Goal: Contribute content: Add original content to the website for others to see

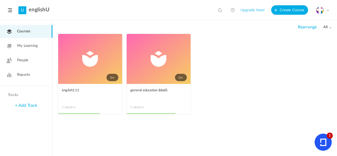
click at [81, 48] on link "0m" at bounding box center [90, 59] width 64 height 50
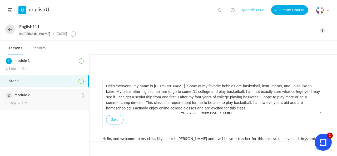
click at [51, 97] on h3 "module 2" at bounding box center [45, 95] width 78 height 4
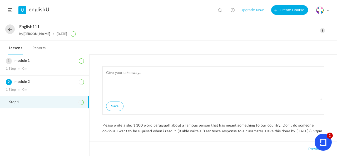
scroll to position [9, 0]
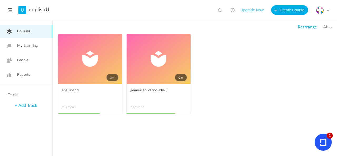
click at [175, 59] on link "0m" at bounding box center [159, 59] width 64 height 50
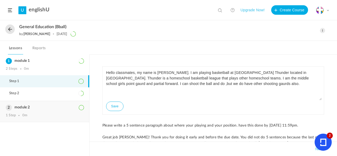
click at [58, 109] on h3 "module 2" at bounding box center [45, 107] width 78 height 4
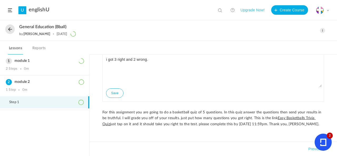
scroll to position [17, 0]
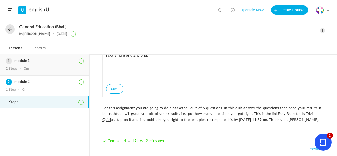
click at [74, 73] on div "module 1 2 Steps 0m" at bounding box center [44, 65] width 89 height 21
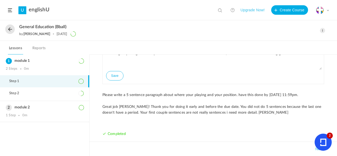
scroll to position [32, 0]
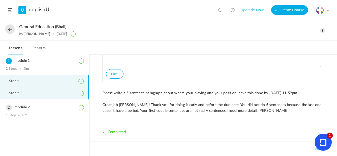
click at [61, 89] on li "Step 2" at bounding box center [44, 93] width 89 height 12
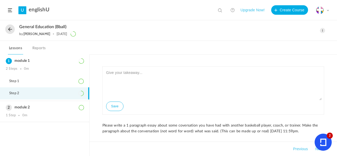
scroll to position [9, 0]
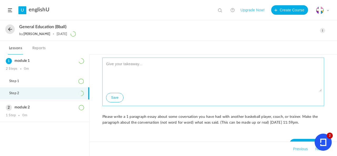
click at [153, 73] on textarea at bounding box center [213, 76] width 217 height 32
type textarea "Hello everyone,"
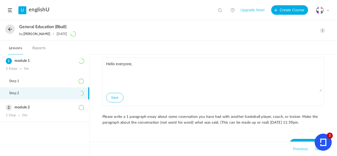
click at [321, 30] on span at bounding box center [322, 30] width 5 height 5
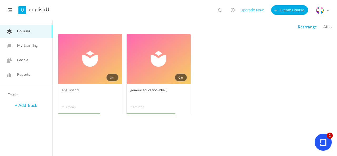
click at [100, 58] on link "0m" at bounding box center [90, 59] width 64 height 50
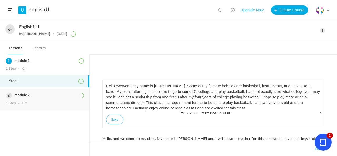
click at [49, 97] on h3 "module 2" at bounding box center [45, 95] width 78 height 4
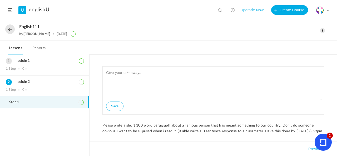
click at [323, 32] on span at bounding box center [322, 30] width 5 height 5
click at [287, 45] on link "Edit" at bounding box center [301, 42] width 50 height 10
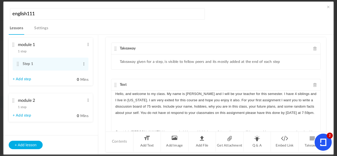
scroll to position [8, 0]
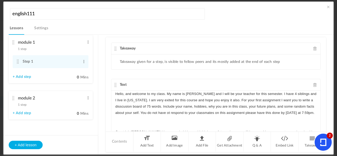
click at [19, 112] on link "+ Add step" at bounding box center [22, 113] width 18 height 4
type input "Step 1"
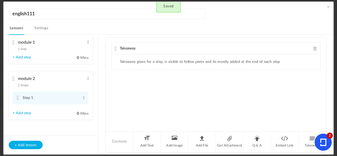
click at [28, 85] on span "2 Steps" at bounding box center [23, 85] width 11 height 3
click at [149, 140] on li "Add Text" at bounding box center [148, 142] width 28 height 20
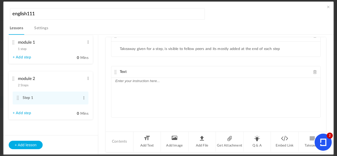
click at [128, 83] on div at bounding box center [215, 98] width 209 height 40
click at [175, 78] on p "Complete this personality test:" at bounding box center [215, 81] width 201 height 6
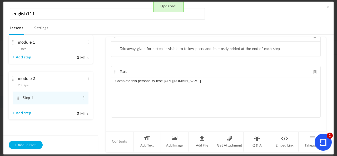
click at [173, 91] on div "Complete this personality test: [URL][DOMAIN_NAME]" at bounding box center [215, 98] width 209 height 40
drag, startPoint x: 163, startPoint y: 79, endPoint x: 258, endPoint y: 75, distance: 95.2
click at [258, 75] on div "Text Complete this personality test: [URL][DOMAIN_NAME]" at bounding box center [216, 92] width 210 height 52
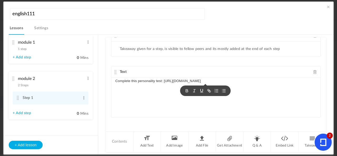
click at [201, 90] on icon "button" at bounding box center [202, 90] width 2 height 3
click at [174, 122] on div "Takeaway Takeaway given for a step, is visible to fellow peers and its mostly a…" at bounding box center [216, 84] width 220 height 94
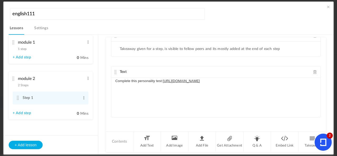
click at [115, 78] on p "Complete this personality test: [URL][DOMAIN_NAME]" at bounding box center [215, 81] width 201 height 6
drag, startPoint x: 154, startPoint y: 79, endPoint x: 140, endPoint y: 78, distance: 14.5
click at [140, 78] on p "copy and paste Complete this personality test: [URL][DOMAIN_NAME]" at bounding box center [215, 81] width 201 height 6
click at [265, 82] on p "copy and paste this personality test: [URL][DOMAIN_NAME]" at bounding box center [215, 81] width 201 height 6
click at [257, 80] on p "copy and paste this personality test: [URL][DOMAIN_NAME]" at bounding box center [215, 81] width 201 height 6
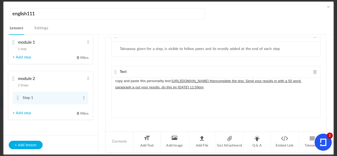
click at [237, 85] on u "[URL][DOMAIN_NAME] thencomplete the test. Send your results in with a 50 word p…" at bounding box center [208, 84] width 186 height 10
click at [253, 89] on p "copy and paste this personality test: [URL][DOMAIN_NAME] thencomplete the test.…" at bounding box center [215, 84] width 201 height 13
drag, startPoint x: 256, startPoint y: 79, endPoint x: 314, endPoint y: 89, distance: 58.8
click at [314, 89] on p "copy and paste this personality test: [URL][DOMAIN_NAME] thencomplete the test.…" at bounding box center [215, 84] width 201 height 13
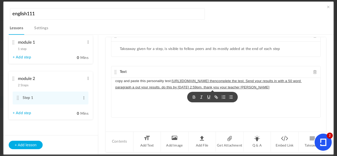
click at [208, 96] on icon "button" at bounding box center [209, 97] width 5 height 5
click at [206, 107] on div "copy and paste this personality test: [URL][DOMAIN_NAME] thencomplete the test.…" at bounding box center [215, 98] width 209 height 40
click at [309, 101] on div "Takeaway Takeaway given for a step, is visible to fellow peers and its mostly a…" at bounding box center [216, 84] width 220 height 94
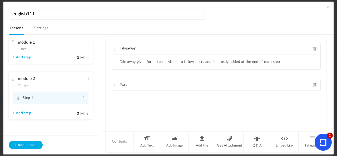
click at [143, 82] on div "Text" at bounding box center [215, 85] width 209 height 12
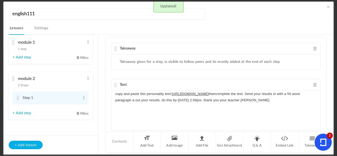
click at [179, 123] on div "copy and paste this personality test: [URL][DOMAIN_NAME] thencomplete the test.…" at bounding box center [215, 111] width 209 height 40
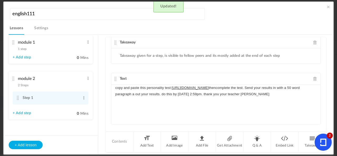
scroll to position [13, 0]
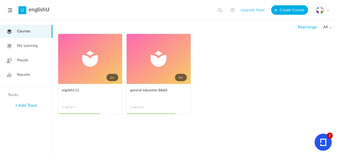
click at [100, 51] on link "0m" at bounding box center [90, 59] width 64 height 50
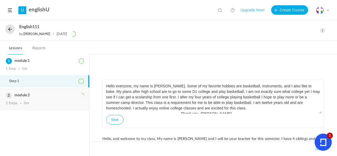
click at [55, 94] on h3 "module 2" at bounding box center [45, 95] width 78 height 4
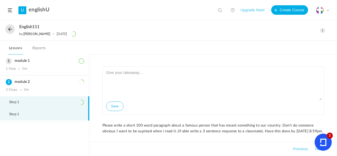
click at [50, 114] on li "Step 1" at bounding box center [44, 115] width 89 height 12
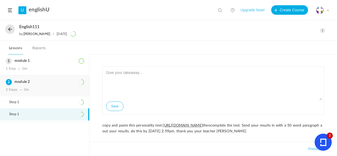
drag, startPoint x: 103, startPoint y: 71, endPoint x: 0, endPoint y: 79, distance: 103.5
drag, startPoint x: 0, startPoint y: 79, endPoint x: 103, endPoint y: 46, distance: 107.8
click at [103, 46] on nav "Lessons Reports" at bounding box center [168, 48] width 337 height 14
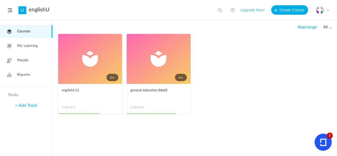
click at [149, 55] on link "0m" at bounding box center [159, 59] width 64 height 50
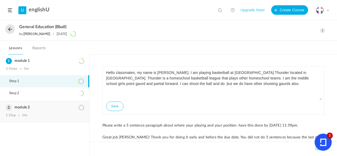
click at [38, 111] on div "module 2 1 Step 0m" at bounding box center [44, 111] width 89 height 21
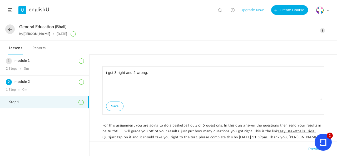
click at [322, 30] on span at bounding box center [322, 30] width 5 height 5
click at [300, 42] on link "Edit" at bounding box center [301, 42] width 50 height 10
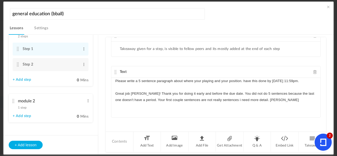
scroll to position [23, 0]
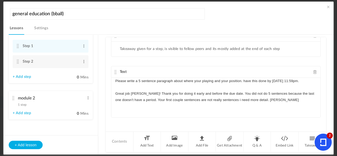
click at [20, 114] on link "+ Add step" at bounding box center [22, 113] width 18 height 4
type input "Step 1"
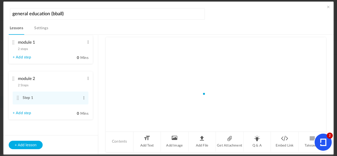
scroll to position [8, 0]
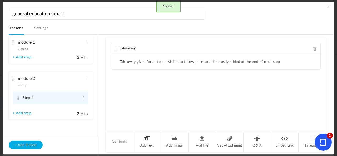
click at [142, 143] on li "Add Text" at bounding box center [148, 142] width 28 height 20
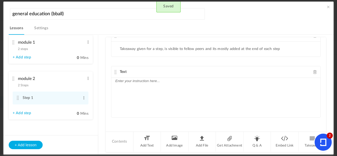
click at [212, 82] on p at bounding box center [215, 81] width 201 height 6
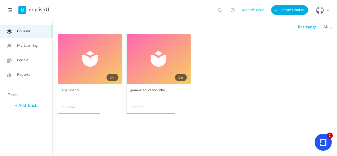
click at [0, 0] on span at bounding box center [0, 0] width 0 height 0
click at [0, 0] on link "Edit" at bounding box center [0, 0] width 0 height 0
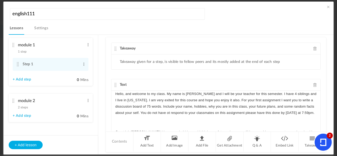
scroll to position [8, 0]
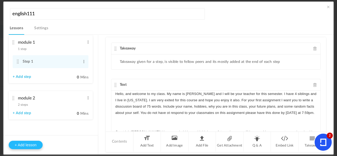
click at [24, 143] on button "+ Add lesson" at bounding box center [26, 145] width 34 height 8
type input "Lesson 3"
type input "0"
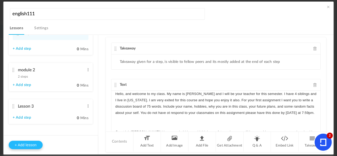
type input "Step 1"
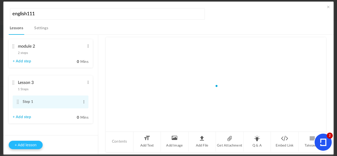
scroll to position [38, 0]
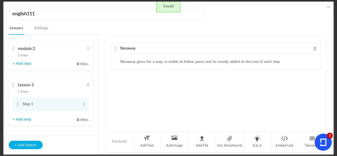
click at [87, 84] on span at bounding box center [88, 84] width 4 height 5
click at [83, 95] on link "Edit" at bounding box center [79, 93] width 21 height 6
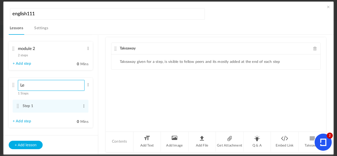
type input "L"
type input "module 3"
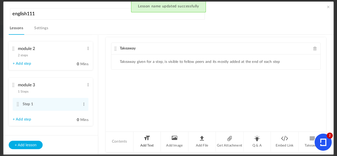
click at [151, 139] on li "Add Text" at bounding box center [148, 142] width 28 height 20
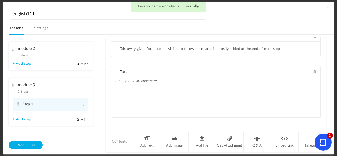
click at [153, 90] on div at bounding box center [215, 98] width 209 height 40
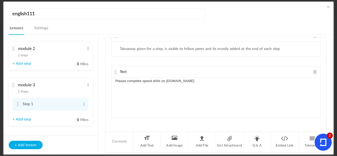
scroll to position [4, 0]
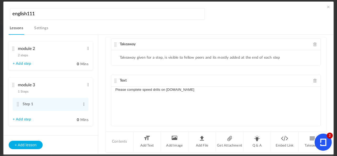
click at [184, 87] on p "Please complete speed drills on [DOMAIN_NAME]" at bounding box center [215, 90] width 201 height 6
click at [183, 88] on p "Please complete speed drills on [DOMAIN_NAME] his link" at bounding box center [215, 90] width 201 height 6
click at [213, 87] on p "Please complete speed drills on [DOMAIN_NAME] this link" at bounding box center [215, 90] width 201 height 6
drag, startPoint x: 197, startPoint y: 87, endPoint x: 312, endPoint y: 86, distance: 115.1
click at [312, 87] on p "Please complete speed drills on [DOMAIN_NAME] this link: [URL][DOMAIN_NAME]" at bounding box center [215, 90] width 201 height 6
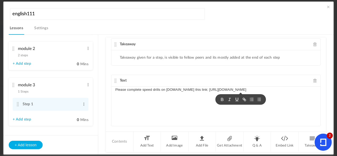
click at [238, 100] on icon "button" at bounding box center [237, 99] width 5 height 5
click at [226, 112] on div "Please complete speed drills on [DOMAIN_NAME] this link: [URL][DOMAIN_NAME]" at bounding box center [215, 107] width 209 height 40
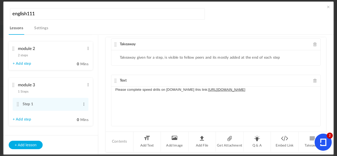
click at [287, 90] on p "Please complete speed drills on [DOMAIN_NAME] this link: [URL][DOMAIN_NAME]" at bounding box center [215, 90] width 201 height 6
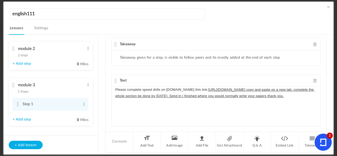
drag, startPoint x: 284, startPoint y: 87, endPoint x: 325, endPoint y: 109, distance: 45.8
click at [325, 109] on div "Takeaway Takeaway given for a step, is visible to fellow peers and its mostly a…" at bounding box center [216, 84] width 220 height 94
click at [210, 111] on icon "button" at bounding box center [211, 112] width 5 height 5
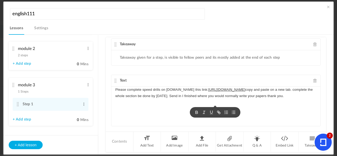
click at [176, 119] on div "Please complete speed drills on [DOMAIN_NAME] this link: [URL][DOMAIN_NAME] cop…" at bounding box center [215, 107] width 209 height 40
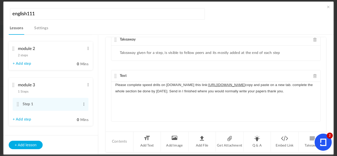
scroll to position [13, 0]
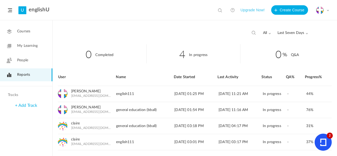
click at [18, 31] on span "Courses" at bounding box center [23, 32] width 13 height 6
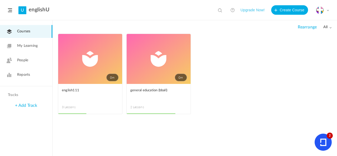
click at [100, 66] on link "0m" at bounding box center [90, 59] width 64 height 50
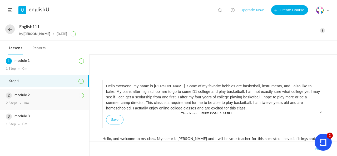
click at [35, 104] on div "2 Steps 0m" at bounding box center [45, 103] width 78 height 4
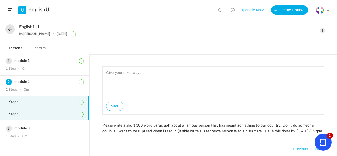
click at [75, 119] on li "Step 1" at bounding box center [44, 115] width 89 height 12
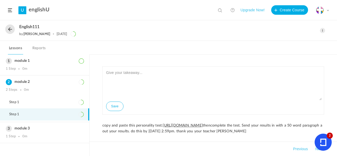
drag, startPoint x: 163, startPoint y: 124, endPoint x: 253, endPoint y: 126, distance: 90.6
click at [203, 126] on u "[URL][DOMAIN_NAME]" at bounding box center [183, 126] width 40 height 4
copy u "[URL][DOMAIN_NAME]"
click at [28, 131] on div "module 3 1 Step 0m" at bounding box center [44, 132] width 89 height 21
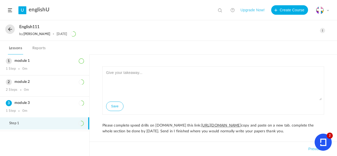
drag, startPoint x: 189, startPoint y: 124, endPoint x: 285, endPoint y: 124, distance: 96.4
click at [241, 124] on u "[URL][DOMAIN_NAME]" at bounding box center [221, 126] width 40 height 4
copy u "[URL][DOMAIN_NAME]"
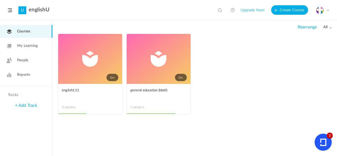
click at [0, 0] on span at bounding box center [0, 0] width 0 height 0
click at [0, 0] on nav "Edit Delete Move to draft Remove Progress" at bounding box center [0, 0] width 0 height 0
click at [0, 0] on span at bounding box center [0, 0] width 0 height 0
click at [0, 0] on link "Edit" at bounding box center [0, 0] width 0 height 0
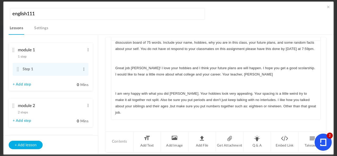
scroll to position [52, 0]
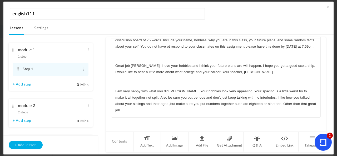
click at [312, 110] on p "I am very happy with what you did [PERSON_NAME]. Your hobbies look very appeali…" at bounding box center [215, 101] width 201 height 26
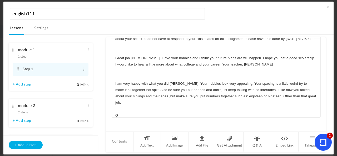
scroll to position [22, 0]
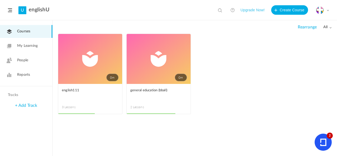
click at [101, 64] on link "0m" at bounding box center [90, 59] width 64 height 50
click at [0, 0] on span at bounding box center [0, 0] width 0 height 0
click at [0, 0] on link "Edit" at bounding box center [0, 0] width 0 height 0
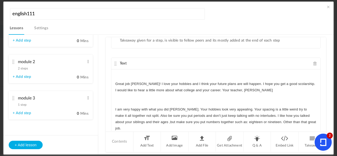
scroll to position [52, 0]
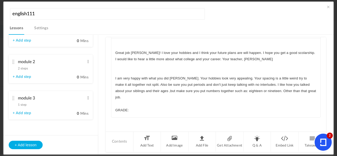
click at [139, 108] on p "GRADE:" at bounding box center [215, 110] width 201 height 6
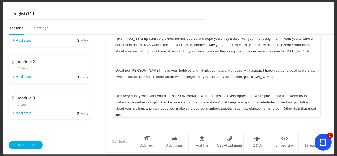
scroll to position [44, 0]
click at [35, 68] on div "module 2 2 steps Edit Delete" at bounding box center [49, 64] width 72 height 14
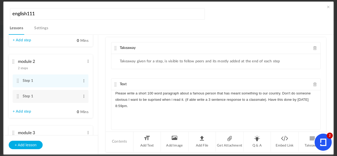
scroll to position [0, 0]
click at [19, 98] on cite at bounding box center [18, 96] width 4 height 4
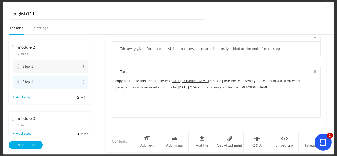
scroll to position [60, 0]
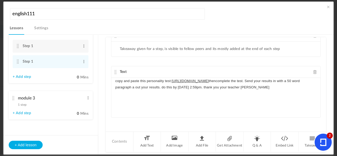
click at [51, 104] on div "module 3 1 step Edit Delete" at bounding box center [49, 100] width 72 height 14
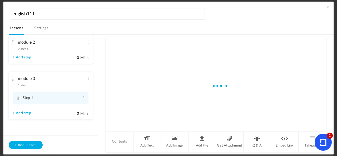
scroll to position [44, 0]
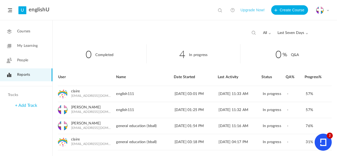
click at [22, 33] on span "Courses" at bounding box center [23, 32] width 13 height 6
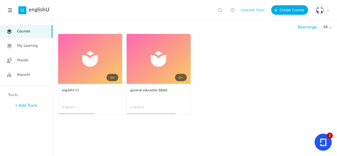
click at [0, 0] on span at bounding box center [0, 0] width 0 height 0
click at [0, 0] on link "Edit" at bounding box center [0, 0] width 0 height 0
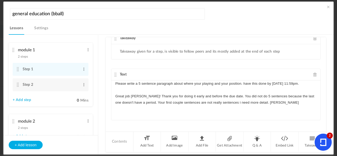
scroll to position [13, 0]
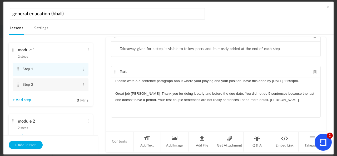
click at [277, 97] on p "Great job [PERSON_NAME]! Thank you for doing it early and before the due date. …" at bounding box center [215, 97] width 201 height 13
click at [17, 84] on cite at bounding box center [18, 85] width 4 height 4
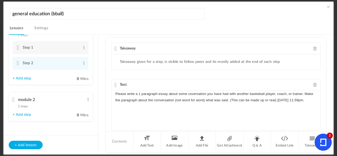
scroll to position [23, 0]
click at [24, 105] on span "2 steps" at bounding box center [23, 104] width 10 height 3
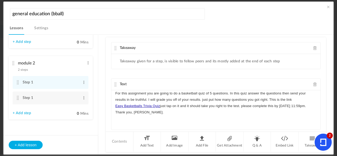
scroll to position [0, 0]
click at [17, 97] on cite at bounding box center [18, 98] width 4 height 4
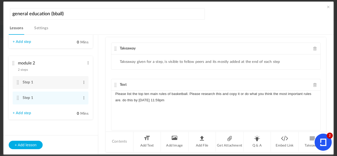
scroll to position [13, 0]
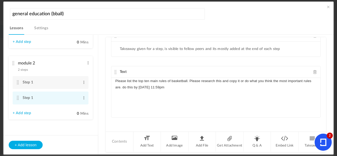
click at [17, 97] on cite at bounding box center [18, 98] width 4 height 4
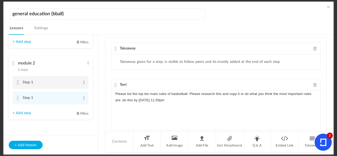
click at [18, 82] on cite at bounding box center [18, 82] width 4 height 4
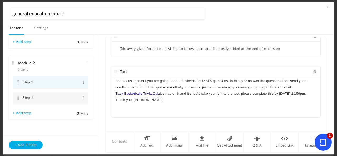
click at [207, 105] on div "For this assignment you are going to do a basketball quiz of 5 questions. In th…" at bounding box center [215, 98] width 209 height 40
click at [18, 84] on cite at bounding box center [18, 82] width 4 height 4
click at [257, 109] on div "For this assignment you are going to do a basketball quiz of 5 questions. In th…" at bounding box center [215, 98] width 209 height 40
click at [17, 97] on cite at bounding box center [18, 98] width 4 height 4
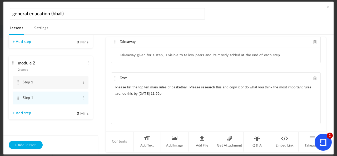
scroll to position [0, 0]
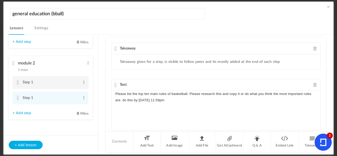
click at [16, 83] on cite at bounding box center [18, 82] width 4 height 4
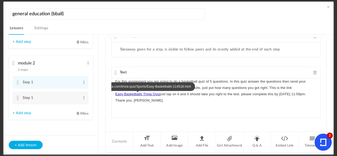
scroll to position [13, 0]
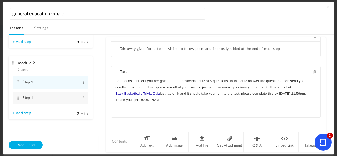
click at [144, 97] on p "For this assignment you are going to do a basketball quiz of 5 questions. In th…" at bounding box center [215, 91] width 201 height 26
click at [18, 99] on cite at bounding box center [18, 98] width 4 height 4
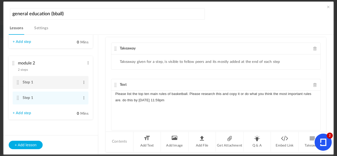
click at [18, 84] on cite at bounding box center [18, 82] width 4 height 4
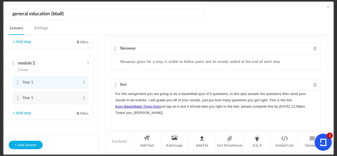
click at [161, 120] on div "For this assignment you are going to do a basketball quiz of 5 questions. In th…" at bounding box center [215, 111] width 209 height 40
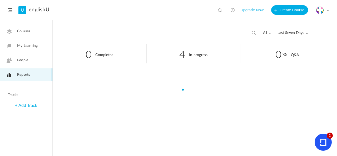
click at [21, 28] on link "Courses" at bounding box center [26, 31] width 52 height 13
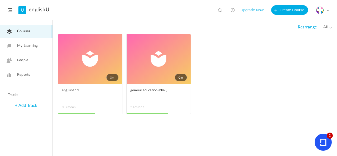
click at [176, 43] on link "0m" at bounding box center [159, 59] width 64 height 50
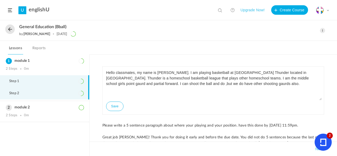
click at [53, 95] on li "Step 2" at bounding box center [44, 93] width 89 height 12
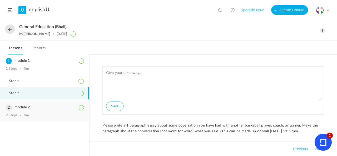
click at [60, 112] on div "module 2 2 Steps 0m" at bounding box center [44, 111] width 89 height 21
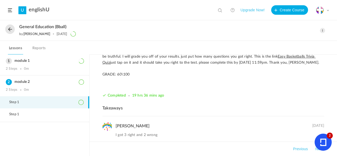
scroll to position [76, 0]
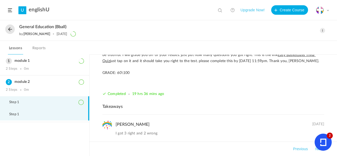
click at [37, 112] on li "Step 1" at bounding box center [44, 115] width 89 height 12
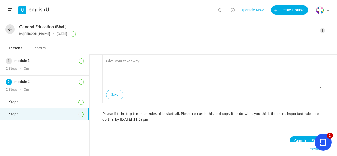
scroll to position [11, 0]
click at [61, 63] on h3 "module 1" at bounding box center [45, 61] width 78 height 4
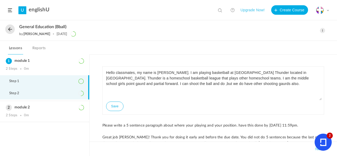
click at [53, 91] on li "Step 2" at bounding box center [44, 93] width 89 height 12
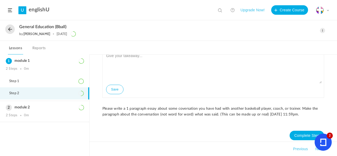
scroll to position [20, 0]
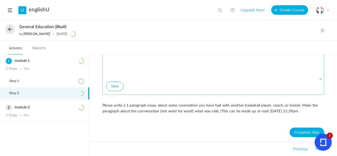
click at [153, 78] on textarea at bounding box center [213, 65] width 217 height 32
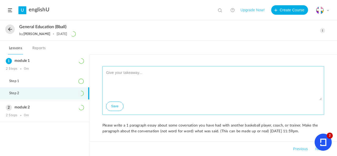
scroll to position [0, 0]
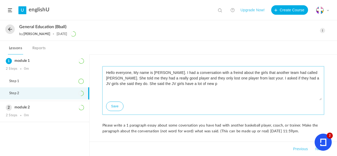
click at [146, 81] on textarea "Hello everyone, My name is [PERSON_NAME]. I had a conversation with a freind ab…" at bounding box center [213, 85] width 217 height 32
click at [204, 84] on textarea "Hello everyone, My name is [PERSON_NAME]. I had a conversation with a freind ab…" at bounding box center [213, 85] width 217 height 32
click at [276, 85] on textarea "Hello everyone, My name is [PERSON_NAME]. I had a conversation with a freind ab…" at bounding box center [213, 85] width 217 height 32
click at [281, 84] on textarea "Hello everyone, My name is [PERSON_NAME]. I had a conversation with a freind ab…" at bounding box center [213, 85] width 217 height 32
click at [114, 83] on textarea "Hello everyone, My name is [PERSON_NAME]. I had a conversation with a freind ab…" at bounding box center [213, 85] width 217 height 32
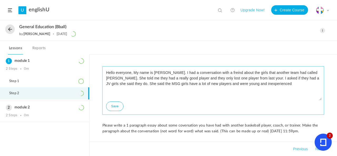
click at [267, 82] on textarea "Hello everyone, My name is [PERSON_NAME]. I had a conversation with a freind ab…" at bounding box center [213, 85] width 217 height 32
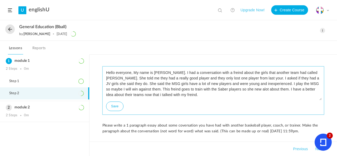
scroll to position [4, 0]
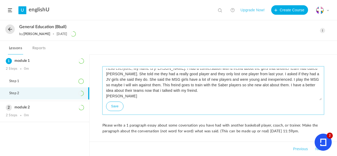
click at [113, 109] on button "Save" at bounding box center [114, 106] width 17 height 9
click at [132, 89] on textarea "Hello everyone, My name is [PERSON_NAME]. I had a conversation with a freind ab…" at bounding box center [213, 85] width 217 height 32
click at [134, 91] on textarea "Hello everyone, My name is [PERSON_NAME]. I had a conversation with a freind ab…" at bounding box center [213, 85] width 217 height 32
type textarea "Hello everyone, My name is [PERSON_NAME]. I had a conversation with a freind ab…"
click at [117, 107] on button "Save" at bounding box center [114, 106] width 17 height 9
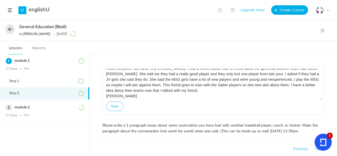
click at [325, 9] on div "My Profile University Settings Current Plan Logout" at bounding box center [322, 10] width 13 height 8
click at [315, 29] on link "University Settings" at bounding box center [304, 33] width 50 height 10
click at [328, 9] on span at bounding box center [328, 10] width 3 height 3
click at [313, 33] on link "University Settings" at bounding box center [304, 33] width 50 height 10
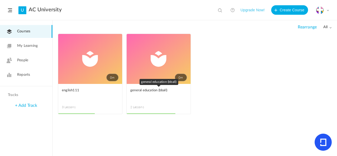
drag, startPoint x: 151, startPoint y: 95, endPoint x: 226, endPoint y: 72, distance: 78.7
click at [226, 72] on ul "0m Edit Delete Move to draft Remove Progress english111 3 Lessons This course i…" at bounding box center [195, 77] width 274 height 86
click at [21, 10] on link "U" at bounding box center [22, 10] width 8 height 8
click at [327, 11] on span at bounding box center [328, 10] width 3 height 3
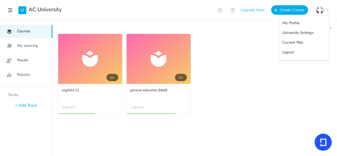
click at [317, 33] on link "University Settings" at bounding box center [304, 33] width 50 height 10
click at [11, 9] on span at bounding box center [10, 10] width 4 height 4
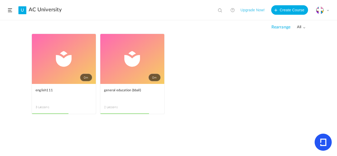
click at [11, 9] on span at bounding box center [10, 10] width 4 height 4
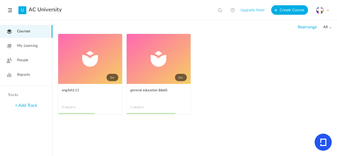
click at [38, 48] on link "My Learning" at bounding box center [26, 46] width 52 height 13
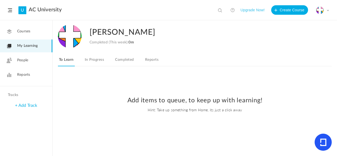
click at [43, 31] on link "Courses" at bounding box center [26, 31] width 52 height 13
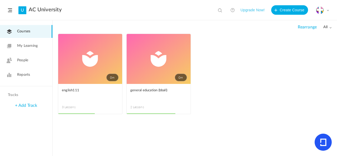
click at [99, 59] on link "0m" at bounding box center [90, 59] width 64 height 50
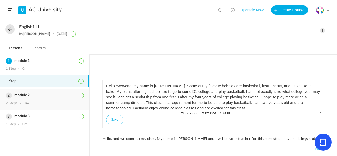
click at [59, 102] on div "2 Steps 0m" at bounding box center [45, 103] width 78 height 4
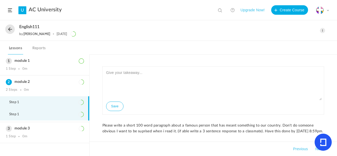
click at [61, 112] on li "Step 1" at bounding box center [44, 115] width 89 height 12
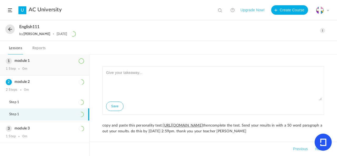
click at [62, 62] on h3 "module 1" at bounding box center [45, 61] width 78 height 4
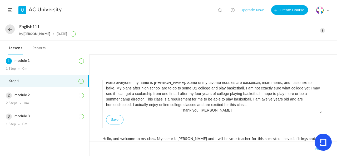
scroll to position [4, 0]
click at [8, 28] on button at bounding box center [9, 28] width 9 height 9
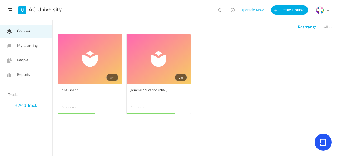
click at [173, 45] on link "0m" at bounding box center [159, 59] width 64 height 50
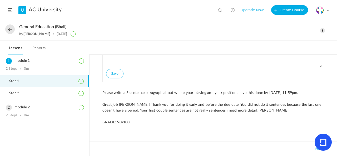
scroll to position [35, 0]
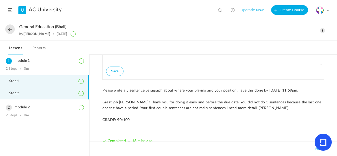
click at [67, 93] on li "Step 2" at bounding box center [44, 93] width 89 height 12
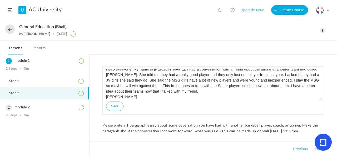
scroll to position [4, 0]
click at [58, 111] on div "module 2 2 Steps 0m" at bounding box center [44, 111] width 89 height 21
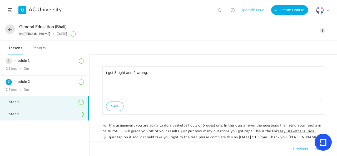
click at [68, 113] on li "Step 1" at bounding box center [44, 115] width 89 height 12
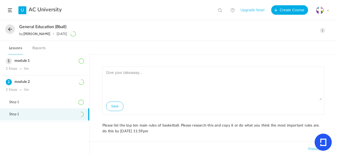
click at [322, 31] on span at bounding box center [322, 30] width 5 height 5
click at [311, 47] on link "Edit" at bounding box center [301, 42] width 50 height 10
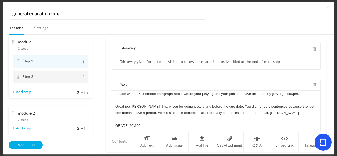
scroll to position [23, 0]
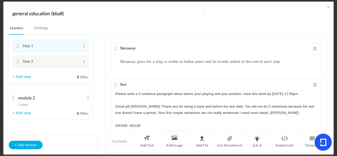
click at [23, 107] on div "module 2 2 steps Edit Delete" at bounding box center [49, 100] width 72 height 14
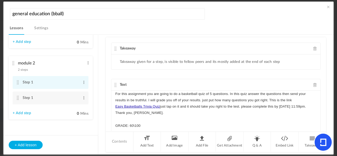
click at [17, 82] on cite at bounding box center [18, 82] width 4 height 4
click at [17, 96] on li "Step 1 Edit Delete" at bounding box center [51, 98] width 76 height 13
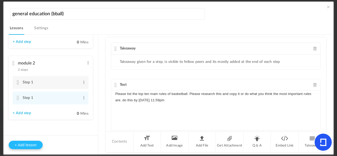
click at [25, 146] on button "+ Add lesson" at bounding box center [26, 145] width 34 height 8
type input "Lesson 3"
type input "0"
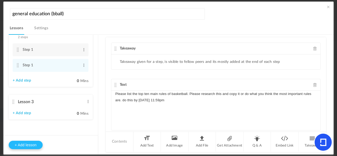
type input "Step 1"
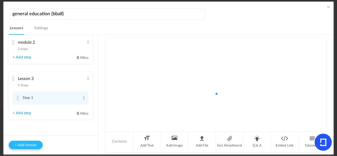
scroll to position [44, 0]
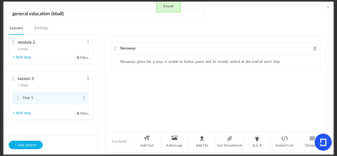
click at [87, 77] on span at bounding box center [88, 78] width 4 height 5
click at [84, 86] on link "Edit" at bounding box center [79, 87] width 21 height 6
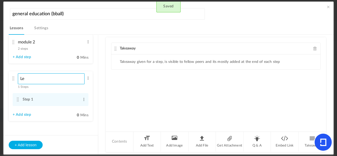
type input "L"
type input "module 3"
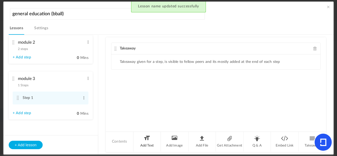
click at [153, 142] on li "Add Text" at bounding box center [148, 142] width 28 height 20
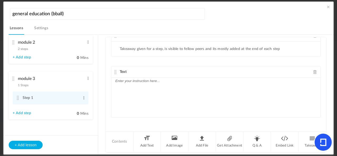
click at [154, 86] on div at bounding box center [215, 98] width 209 height 40
click at [120, 79] on p "Plese create a baskeball poster on paint 3D. Write a" at bounding box center [215, 81] width 201 height 6
click at [203, 78] on p "Please create a baskeball poster on paint 3D. Write a" at bounding box center [215, 81] width 201 height 6
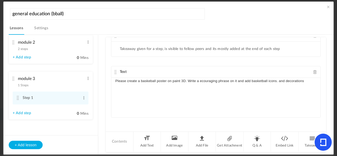
click at [281, 82] on p "Please create a baskeball poster on paint 3D. Write a ecouraging phrase on it a…" at bounding box center [215, 81] width 201 height 6
click at [285, 80] on p "Please create a baskeball poster on paint 3D. Write a ecouraging phrase on it a…" at bounding box center [215, 81] width 201 height 6
click at [311, 85] on div "Please create a baskeball poster on paint 3D. Write a ecouraging phrase on it a…" at bounding box center [215, 98] width 209 height 40
click at [139, 85] on p "Please create a baskeball poster on paint 3D. Write a ecouraging phrase on it a…" at bounding box center [215, 84] width 201 height 13
click at [241, 89] on p "Please create a baskeball poster on paint 3D. Write a ecouraging phrase on it a…" at bounding box center [215, 84] width 201 height 13
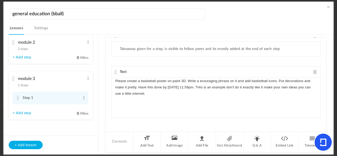
click at [202, 85] on p "Please create a baskeball poster on paint 3D. Write a ecouraging phrase on it a…" at bounding box center [215, 87] width 201 height 19
click at [152, 90] on p "Please create a baskeball poster on paint 3D. Write a ecouraging phrase on it a…" at bounding box center [215, 87] width 201 height 19
click at [183, 141] on li "Add Image" at bounding box center [175, 142] width 28 height 20
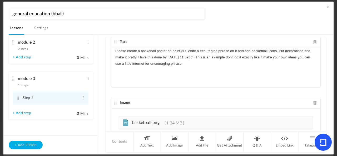
scroll to position [78, 0]
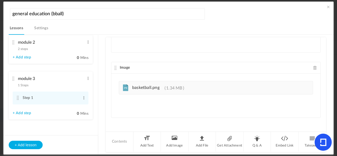
click at [196, 87] on div "png basketball.png 1.34 MB" at bounding box center [216, 87] width 194 height 13
click at [150, 88] on span "basketball.png" at bounding box center [145, 88] width 27 height 4
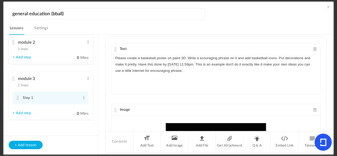
scroll to position [39, 0]
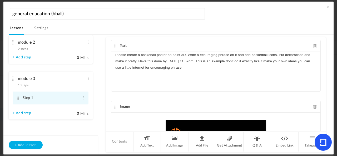
click at [33, 104] on li "Step 1 Edit Delete" at bounding box center [51, 98] width 76 height 13
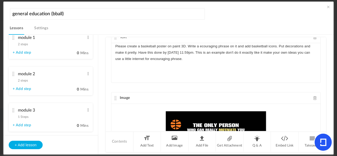
scroll to position [0, 0]
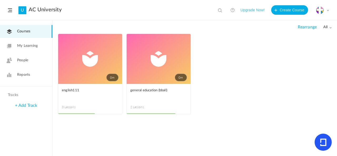
click at [135, 60] on link "0m" at bounding box center [159, 59] width 64 height 50
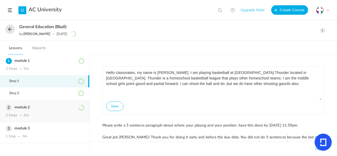
click at [52, 119] on div "module 2 2 Steps 0m" at bounding box center [44, 111] width 89 height 21
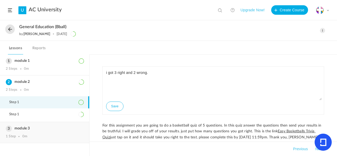
click at [49, 134] on div "module 3 1 Step 0m" at bounding box center [44, 132] width 89 height 21
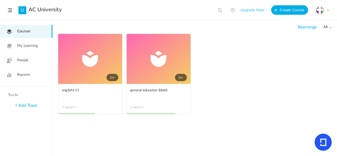
click at [103, 52] on link "0m" at bounding box center [90, 59] width 64 height 50
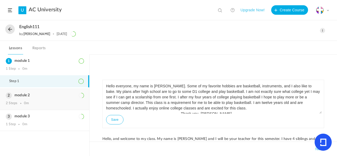
click at [68, 102] on div "2 Steps 0m" at bounding box center [45, 103] width 78 height 4
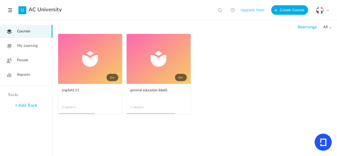
click at [17, 70] on link "Reports" at bounding box center [26, 74] width 52 height 13
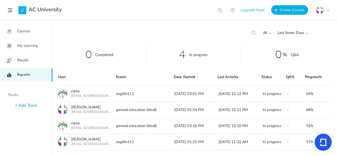
click at [28, 35] on link "Courses" at bounding box center [26, 31] width 52 height 13
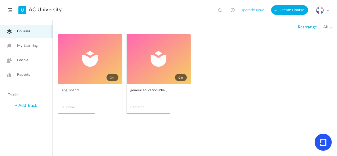
click at [82, 70] on link "0m" at bounding box center [90, 59] width 64 height 50
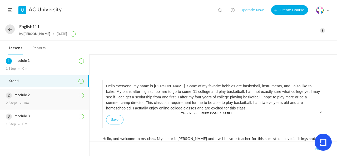
click at [62, 102] on div "2 Steps 0m" at bounding box center [45, 103] width 78 height 4
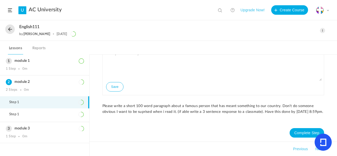
scroll to position [26, 0]
click at [303, 151] on button "Previous" at bounding box center [300, 149] width 17 height 6
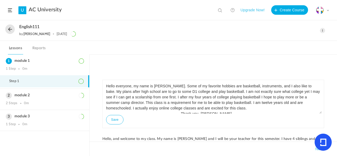
scroll to position [4, 0]
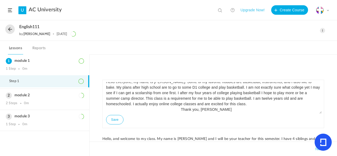
click at [316, 149] on button "Next" at bounding box center [319, 149] width 10 height 6
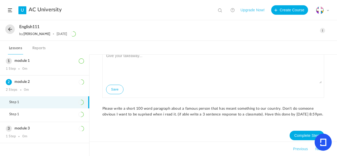
scroll to position [26, 0]
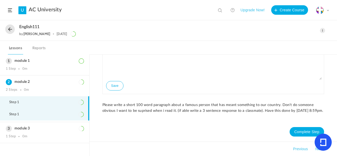
click at [51, 114] on li "Step 1" at bounding box center [44, 115] width 89 height 12
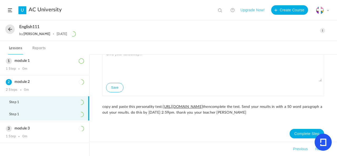
scroll to position [20, 0]
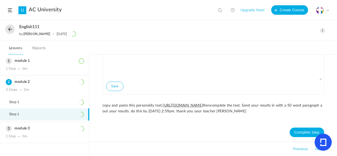
click at [42, 47] on link "Reports" at bounding box center [39, 50] width 16 height 10
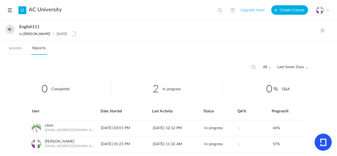
scroll to position [14, 0]
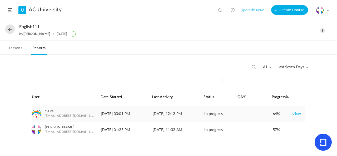
click at [293, 113] on link "View" at bounding box center [296, 113] width 9 height 9
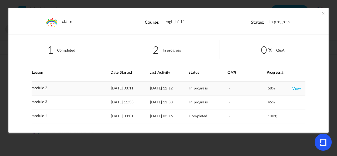
click at [296, 88] on link "View" at bounding box center [296, 88] width 9 height 9
click at [322, 11] on span at bounding box center [323, 13] width 5 height 5
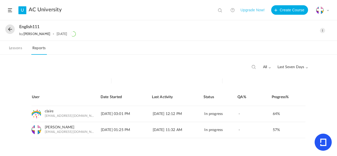
click at [10, 29] on button at bounding box center [9, 28] width 9 height 9
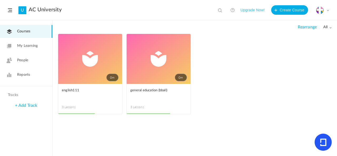
click at [121, 40] on link "0m" at bounding box center [90, 59] width 64 height 50
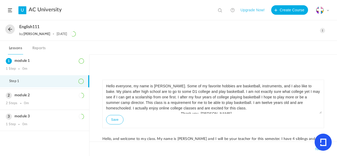
drag, startPoint x: 332, startPoint y: 36, endPoint x: 335, endPoint y: 37, distance: 3.3
click at [335, 37] on div "english111 by anna 18 Sep Edit Delete Move to draft Remove Progress" at bounding box center [168, 31] width 337 height 20
click at [323, 32] on span at bounding box center [322, 30] width 5 height 5
click at [302, 44] on link "Edit" at bounding box center [301, 42] width 50 height 10
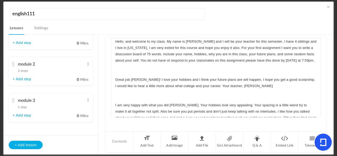
scroll to position [44, 0]
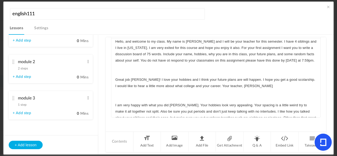
click at [21, 67] on span "2 steps" at bounding box center [23, 68] width 10 height 3
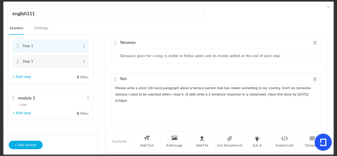
scroll to position [9, 0]
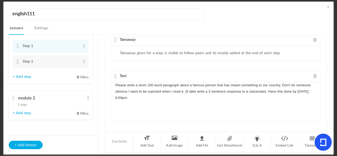
click at [155, 102] on div "Please write a short 100 word paragraph about a famous person that has meant so…" at bounding box center [215, 102] width 209 height 40
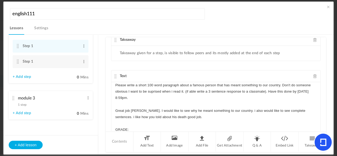
click at [194, 116] on p "Great job Claire. I would like to see why he meant something to our country. i …" at bounding box center [215, 114] width 201 height 13
click at [202, 127] on p "GRADE:" at bounding box center [215, 130] width 201 height 6
click at [17, 47] on cite at bounding box center [18, 46] width 4 height 4
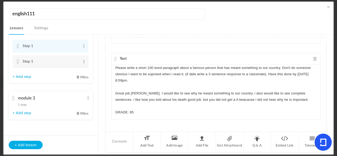
scroll to position [28, 0]
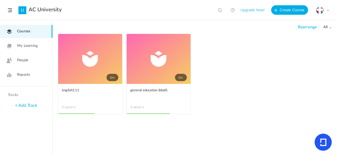
click at [95, 48] on link "0m" at bounding box center [90, 59] width 64 height 50
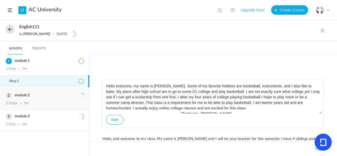
click at [47, 95] on h3 "module 2" at bounding box center [45, 95] width 78 height 4
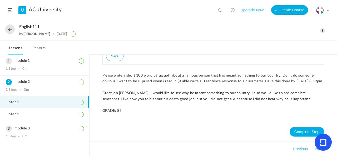
scroll to position [55, 0]
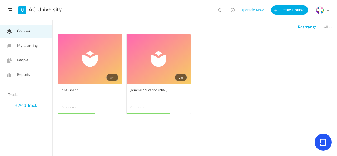
click at [239, 94] on ul "0m Edit Delete Move to draft Remove Progress english111 3 Lessons This course i…" at bounding box center [195, 77] width 274 height 86
click at [92, 60] on link "0m" at bounding box center [90, 59] width 64 height 50
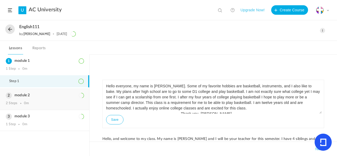
click at [52, 99] on div "module 2 2 Steps 0m" at bounding box center [44, 99] width 89 height 21
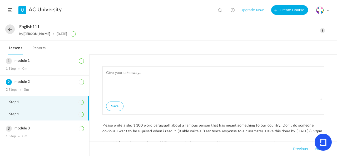
click at [66, 114] on li "Step 1" at bounding box center [44, 115] width 89 height 12
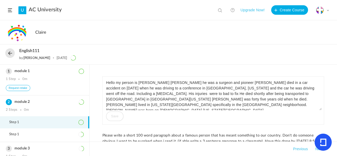
drag, startPoint x: 320, startPoint y: 110, endPoint x: 320, endPoint y: 113, distance: 2.7
click at [319, 120] on div "Hello my person is Charles Richard Drew he was a surgeon and pioneer Charles Dr…" at bounding box center [213, 100] width 222 height 48
